Goal: Navigation & Orientation: Understand site structure

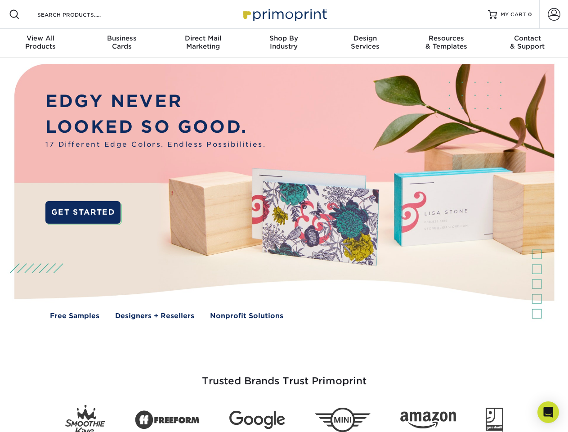
click at [284, 216] on img at bounding box center [284, 198] width 562 height 281
click at [14, 14] on span at bounding box center [14, 14] width 11 height 11
click at [554, 14] on span at bounding box center [554, 14] width 13 height 13
click at [40, 43] on div "View All Products" at bounding box center [40, 42] width 81 height 16
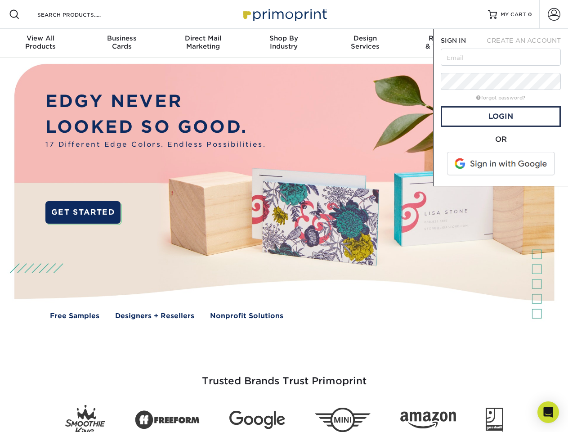
click at [121, 43] on div "Business Cards" at bounding box center [121, 42] width 81 height 16
click at [203, 43] on div "Direct Mail Marketing" at bounding box center [202, 42] width 81 height 16
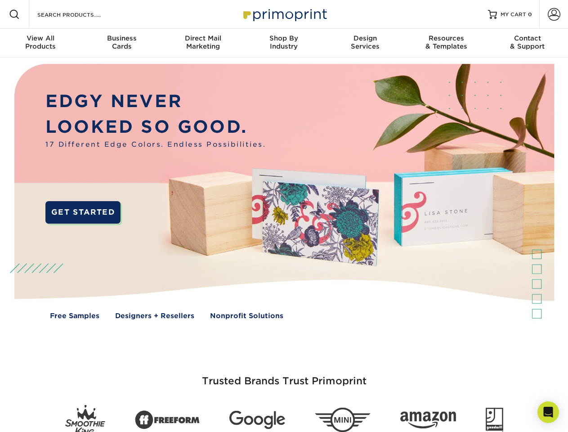
click at [284, 43] on div "Shop By Industry" at bounding box center [283, 42] width 81 height 16
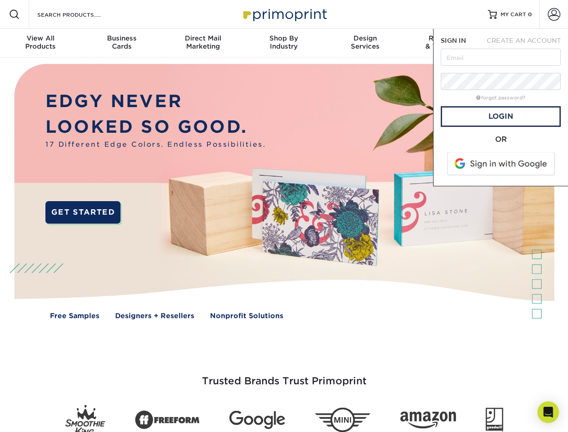
click at [365, 43] on div "Design Services" at bounding box center [365, 42] width 81 height 16
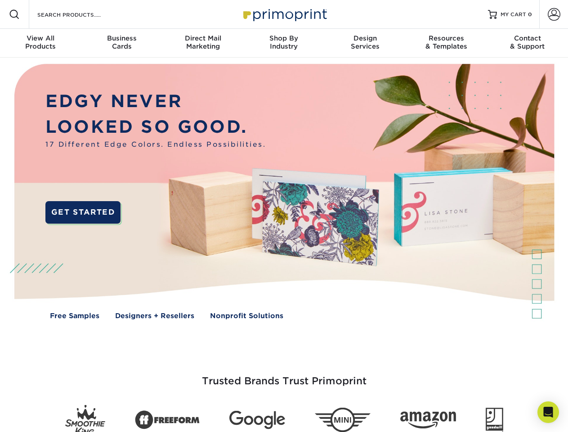
click at [446, 43] on span "SIGN IN" at bounding box center [453, 40] width 25 height 7
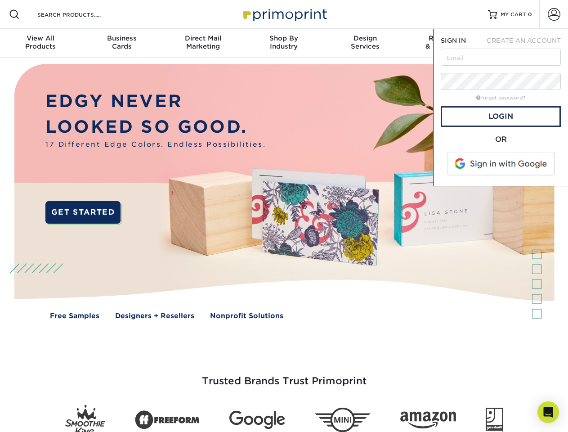
click at [528, 43] on div "Contact & Support" at bounding box center [527, 42] width 81 height 16
